Goal: Check status

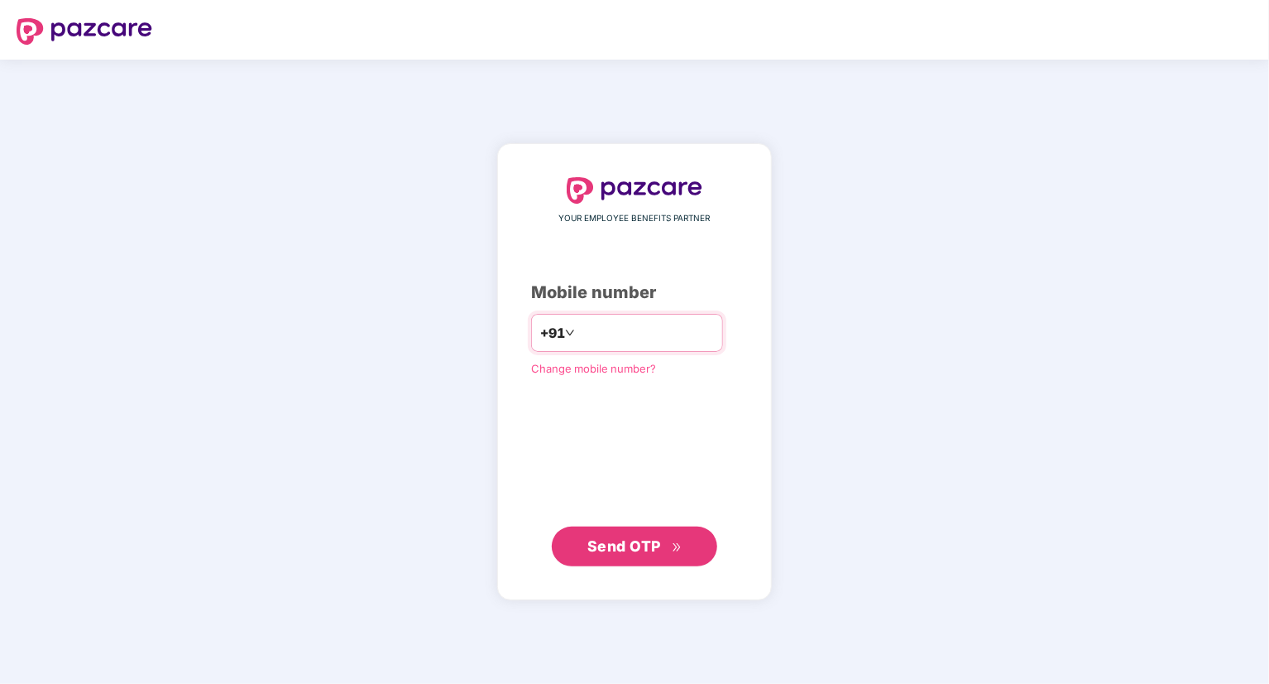
click at [579, 335] on input "number" at bounding box center [646, 332] width 136 height 26
type input "**********"
click at [608, 547] on span "Send OTP" at bounding box center [625, 545] width 74 height 17
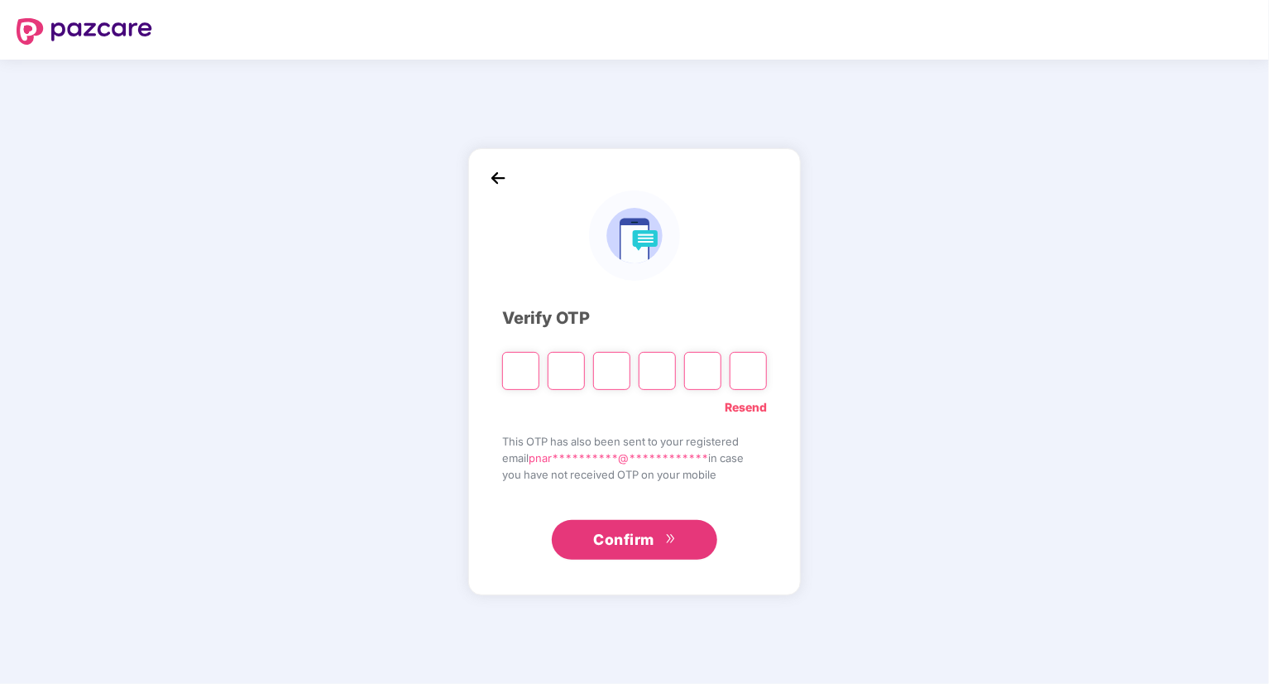
type input "*"
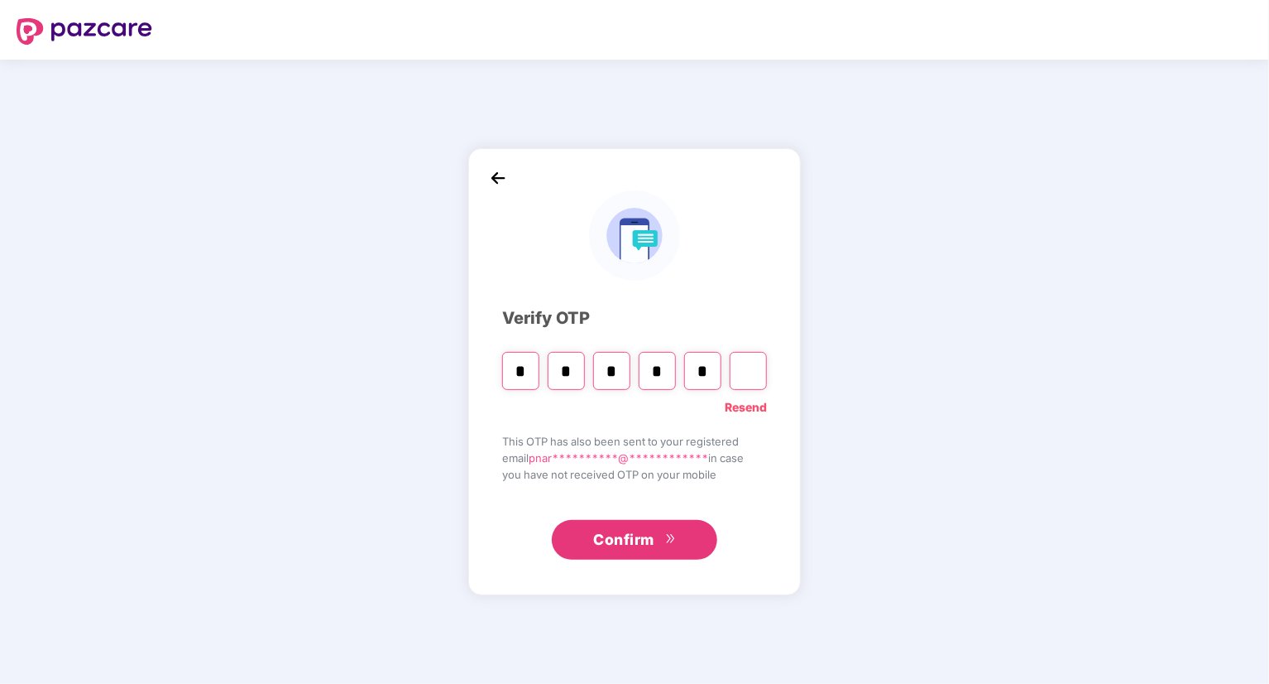
type input "*"
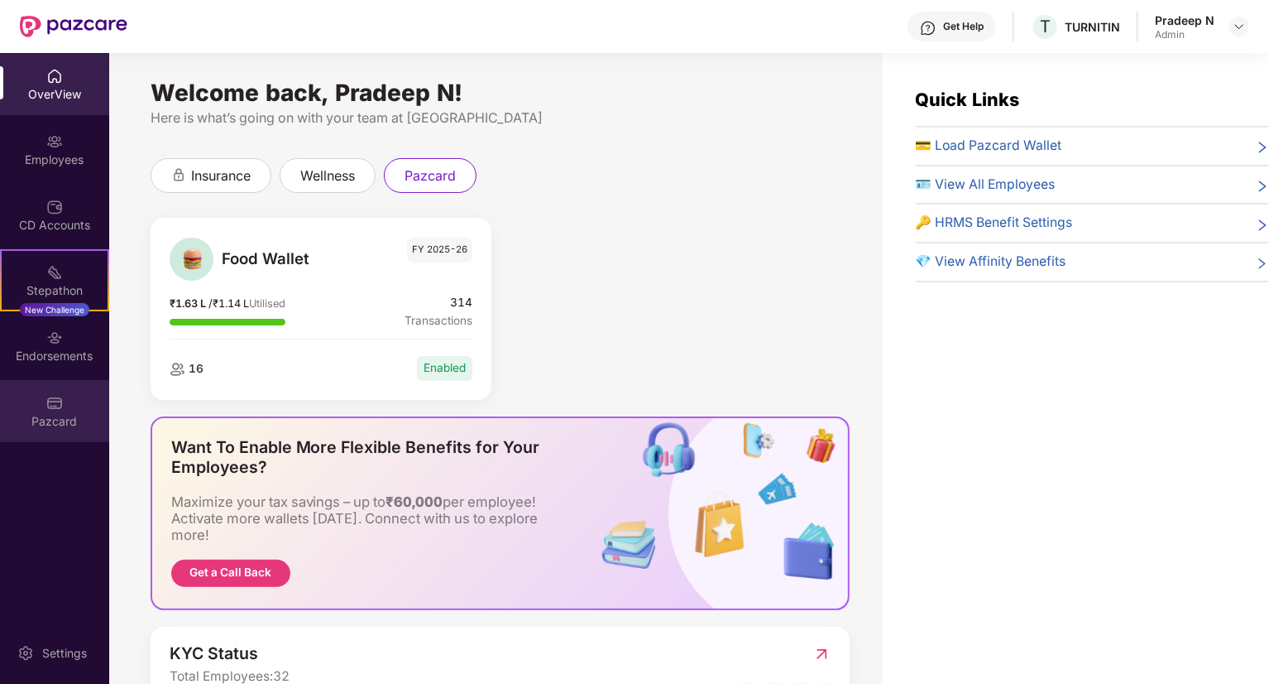
click at [58, 406] on img at bounding box center [54, 403] width 17 height 17
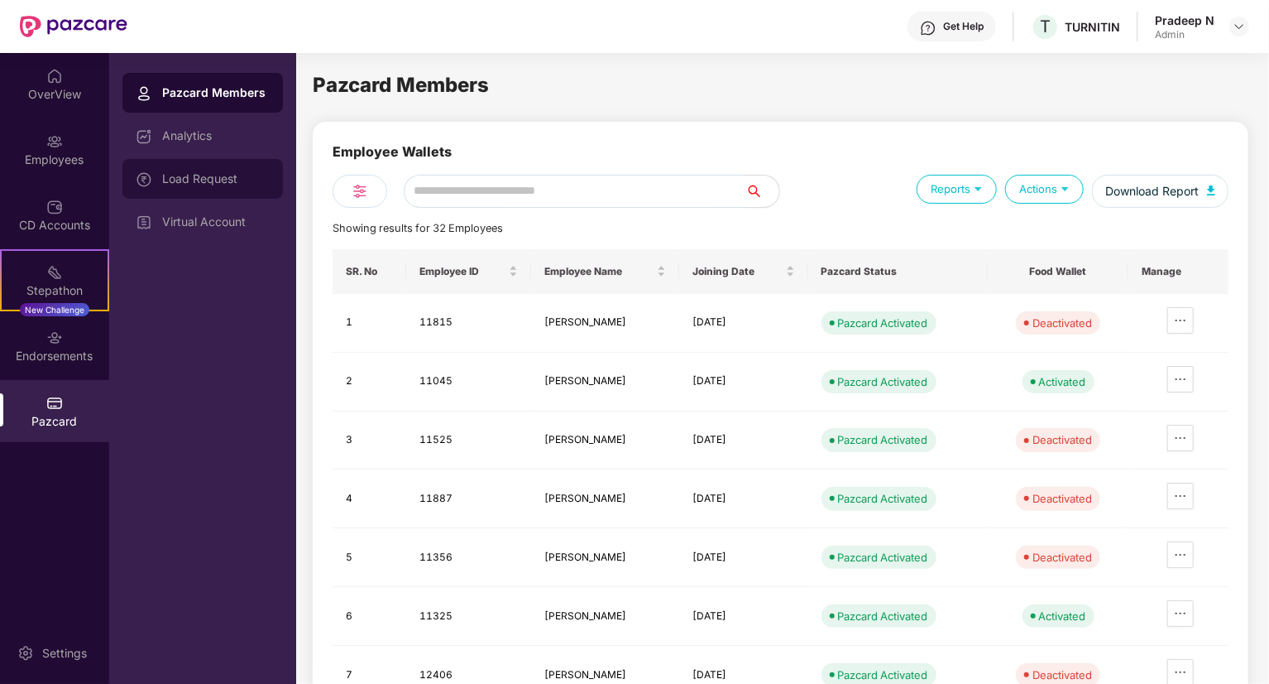
click at [214, 183] on div "Load Request" at bounding box center [216, 178] width 108 height 13
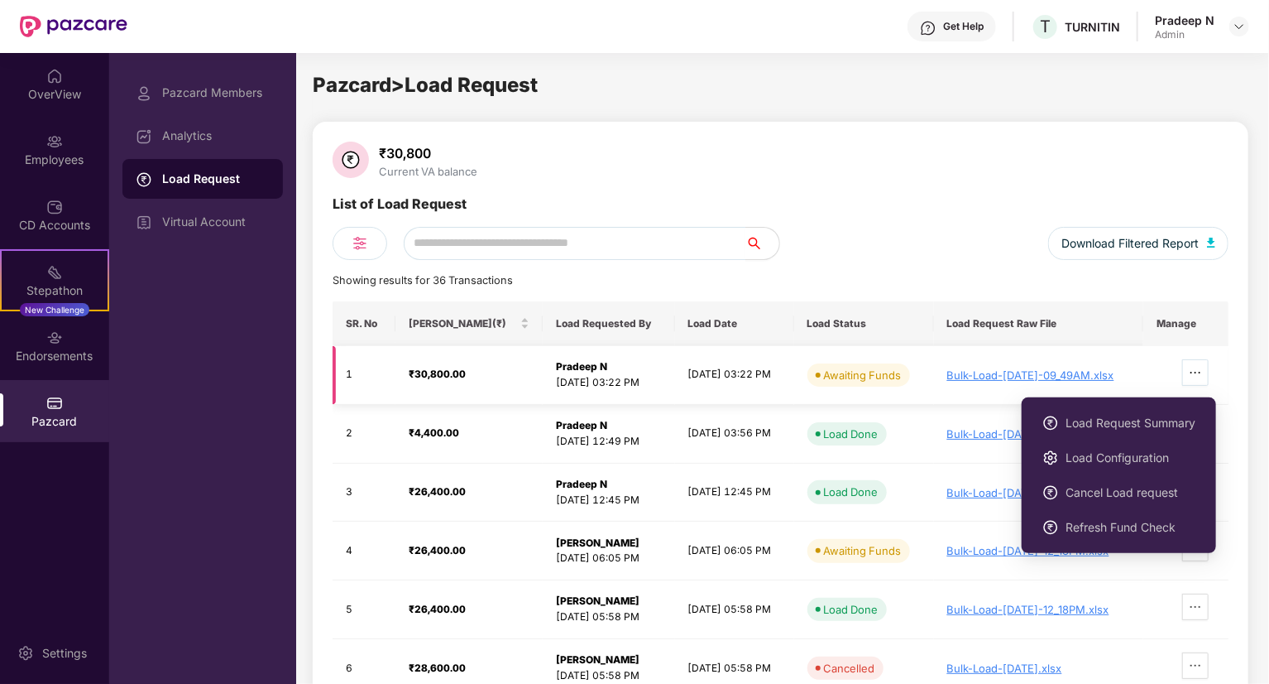
click at [1200, 375] on icon "ellipsis" at bounding box center [1195, 372] width 13 height 13
click at [1199, 372] on icon "ellipsis" at bounding box center [1196, 373] width 10 height 2
click at [1091, 527] on span "Refresh Fund Check" at bounding box center [1131, 527] width 130 height 18
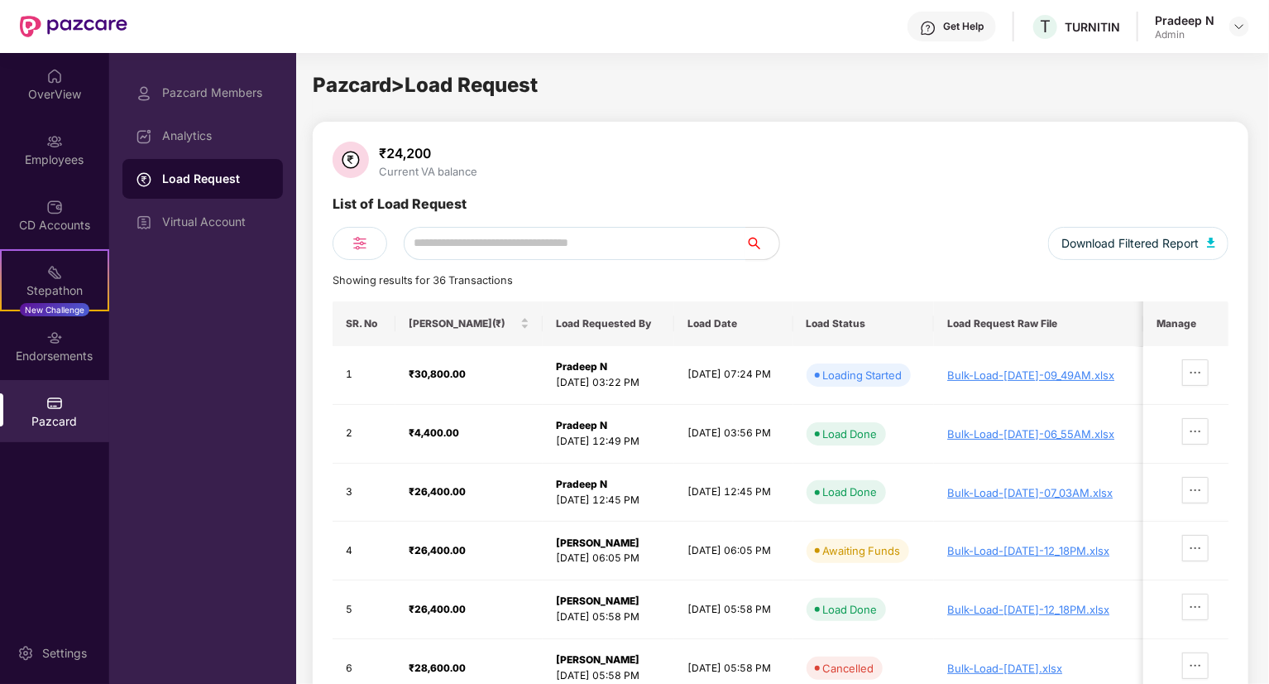
click at [919, 150] on div "₹24,200 Current VA balance" at bounding box center [781, 162] width 896 height 40
click at [910, 245] on div "Download Filtered Report" at bounding box center [1005, 243] width 449 height 33
